Goal: Task Accomplishment & Management: Complete application form

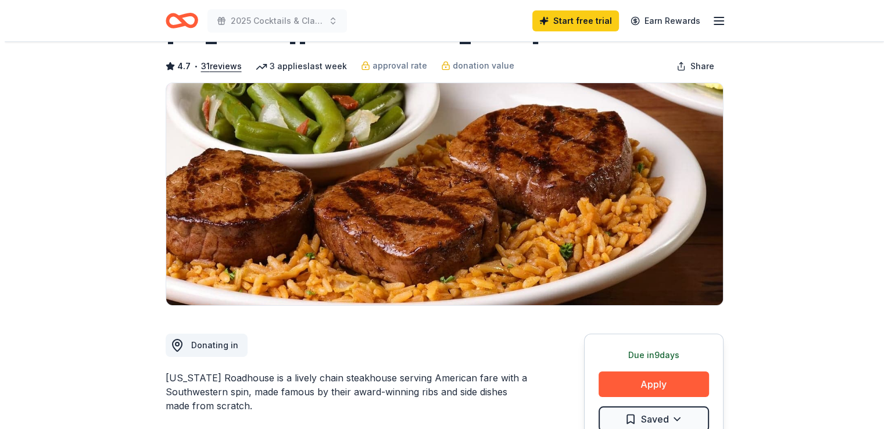
scroll to position [174, 0]
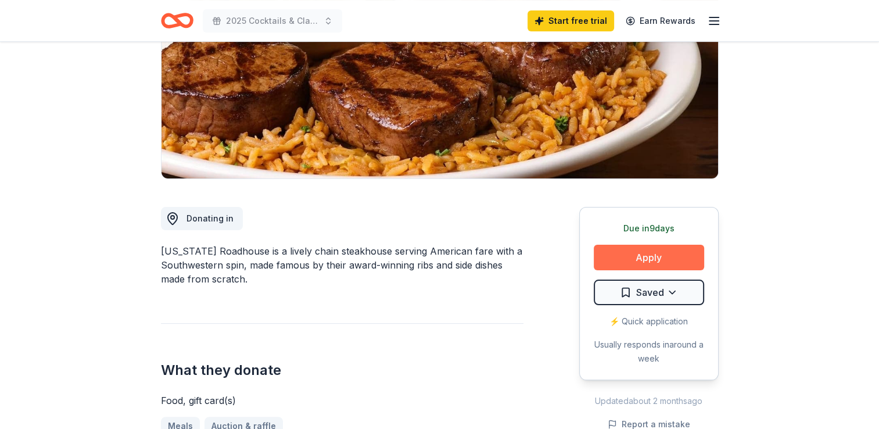
click at [649, 257] on button "Apply" at bounding box center [649, 258] width 110 height 26
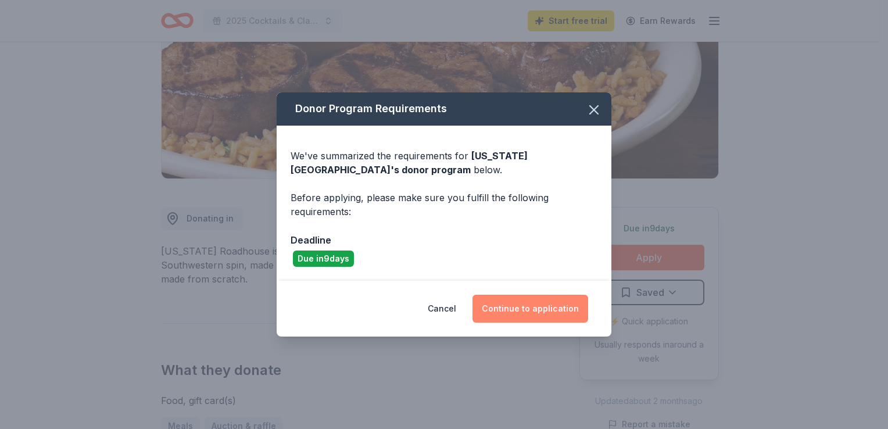
click at [531, 310] on button "Continue to application" at bounding box center [530, 309] width 116 height 28
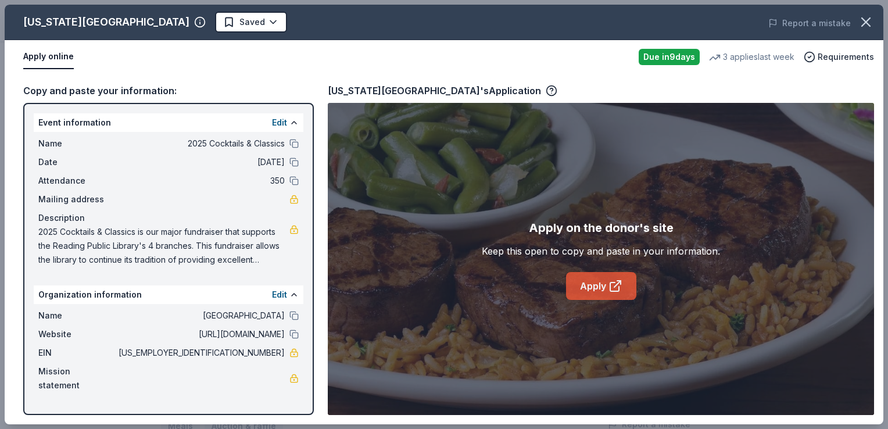
click at [614, 283] on icon at bounding box center [615, 286] width 14 height 14
click at [285, 294] on button "Edit" at bounding box center [279, 295] width 15 height 14
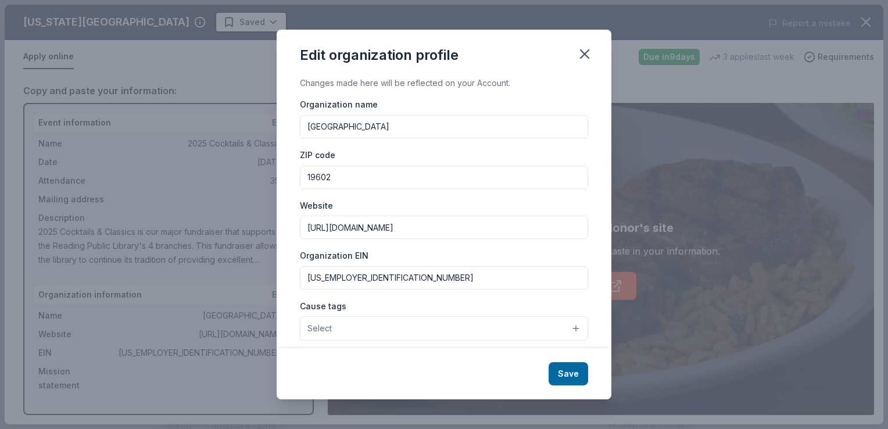
click at [411, 125] on input "Reading Public Library" at bounding box center [444, 126] width 288 height 23
type input "Reading Public Library Foundation"
click at [576, 368] on button "Save" at bounding box center [569, 373] width 40 height 23
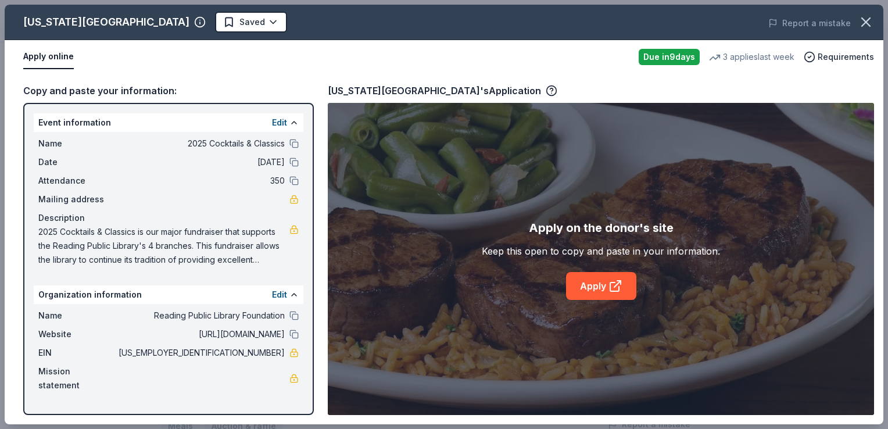
click at [569, 376] on div "Apply on the donor's site Keep this open to copy and paste in your information.…" at bounding box center [601, 259] width 546 height 312
click at [296, 374] on link at bounding box center [293, 378] width 9 height 9
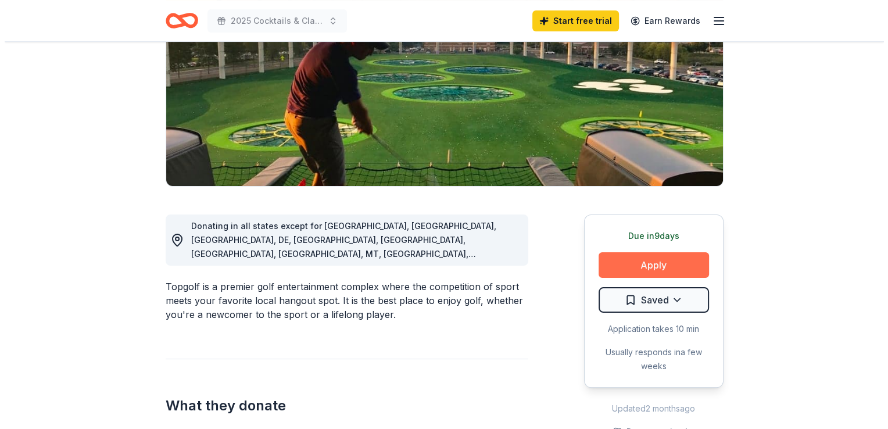
scroll to position [174, 0]
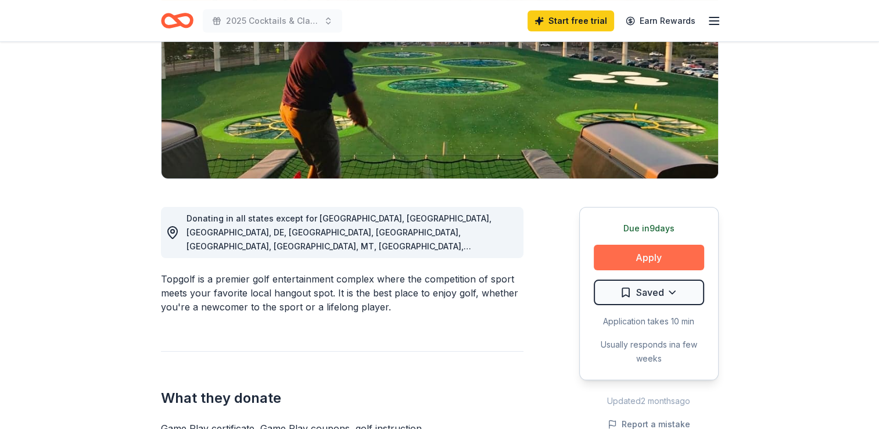
click at [646, 261] on button "Apply" at bounding box center [649, 258] width 110 height 26
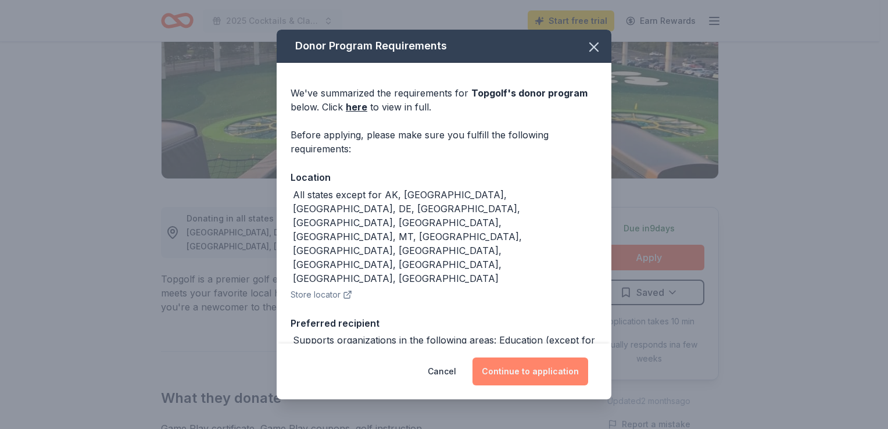
click at [529, 377] on button "Continue to application" at bounding box center [530, 371] width 116 height 28
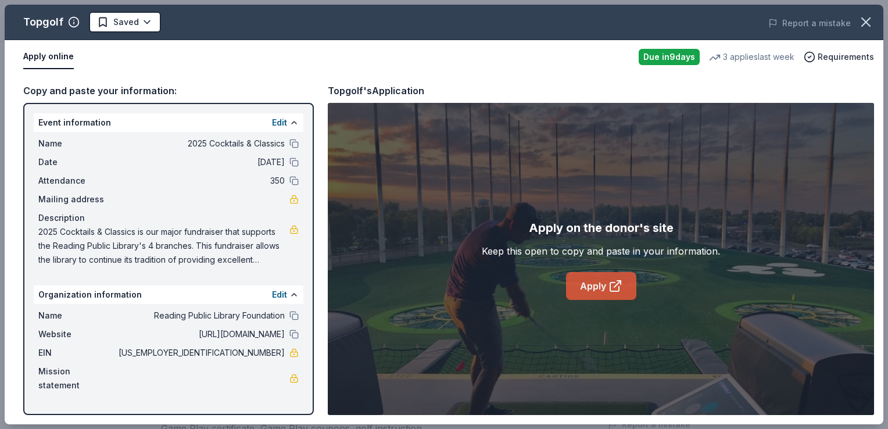
click at [602, 286] on link "Apply" at bounding box center [601, 286] width 70 height 28
